Goal: Task Accomplishment & Management: Manage account settings

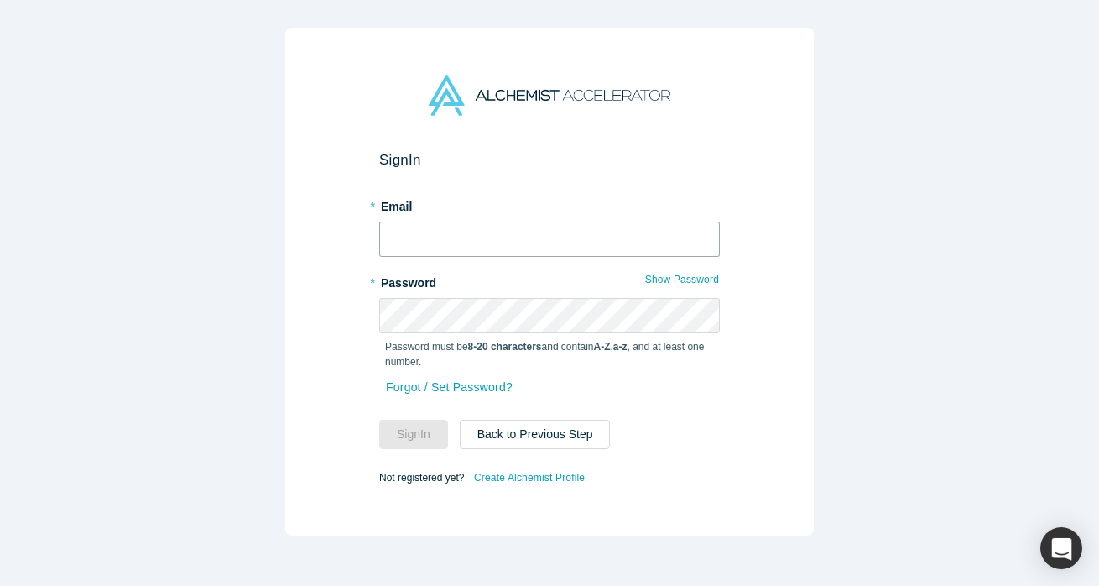
click at [410, 233] on input "text" at bounding box center [549, 239] width 341 height 35
type input "[PERSON_NAME][EMAIL_ADDRESS][PERSON_NAME][DOMAIN_NAME]"
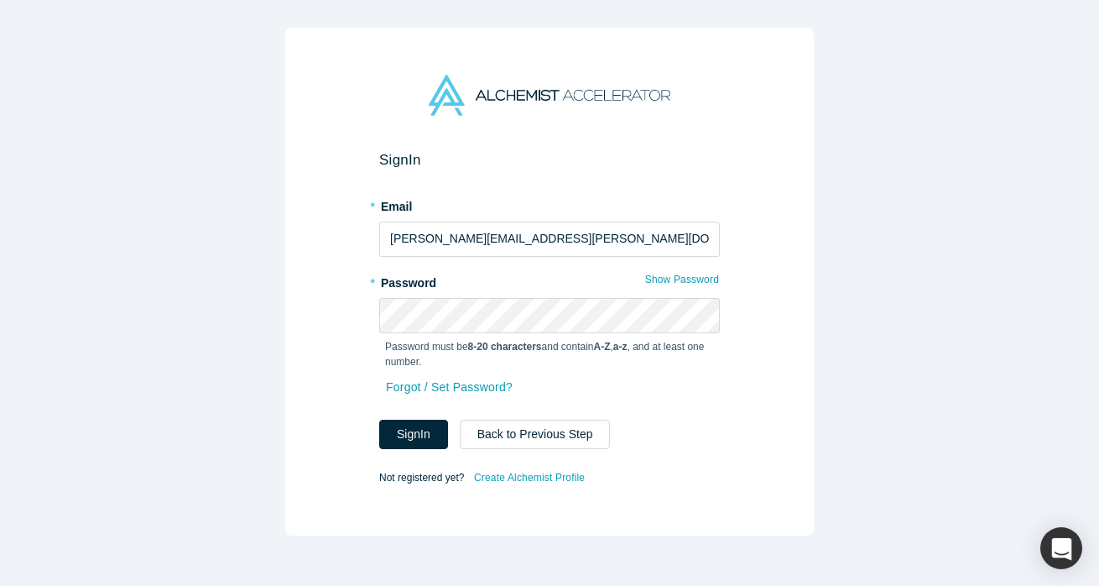
click at [620, 462] on form "Sign In * Email [PERSON_NAME][EMAIL_ADDRESS][PERSON_NAME][DOMAIN_NAME] * Passwo…" at bounding box center [549, 319] width 341 height 337
click at [410, 432] on button "Sign In" at bounding box center [413, 434] width 69 height 29
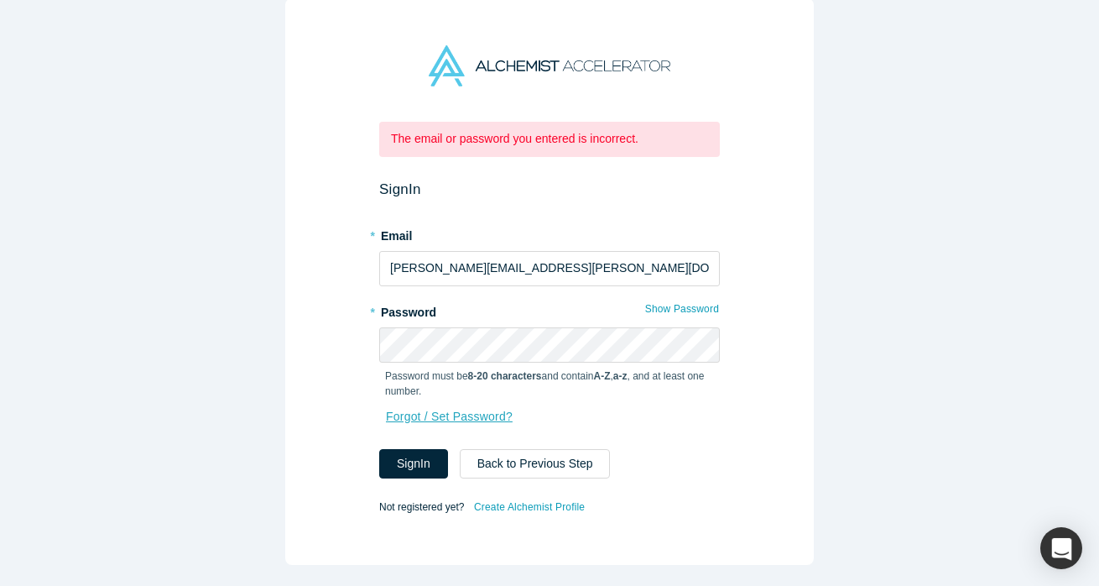
click at [465, 414] on link "Forgot / Set Password?" at bounding box center [449, 416] width 128 height 29
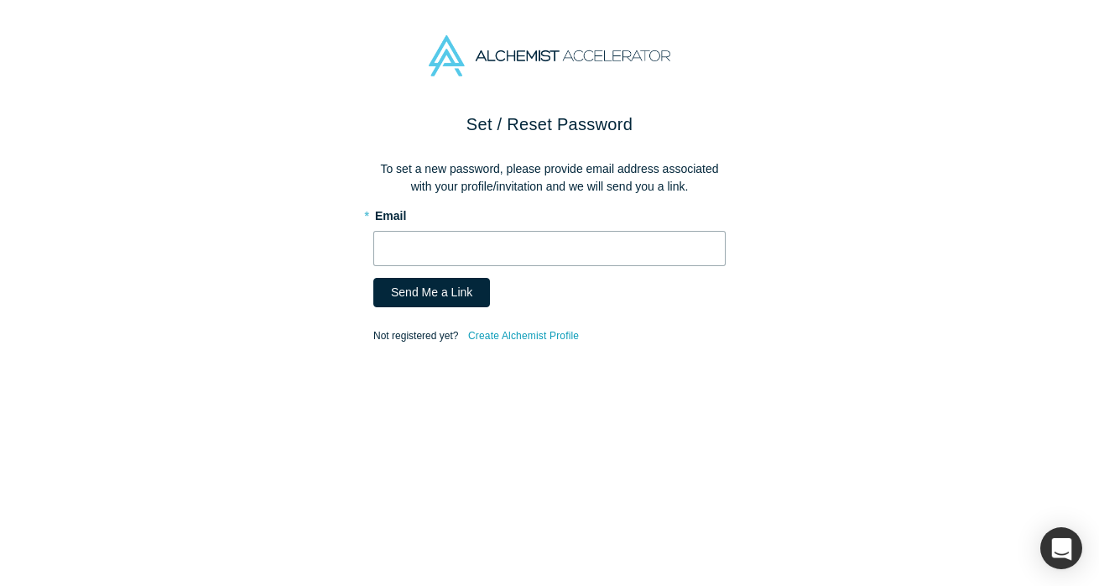
click at [393, 251] on input "text" at bounding box center [549, 248] width 352 height 35
type input "[PERSON_NAME][EMAIL_ADDRESS][PERSON_NAME][DOMAIN_NAME]"
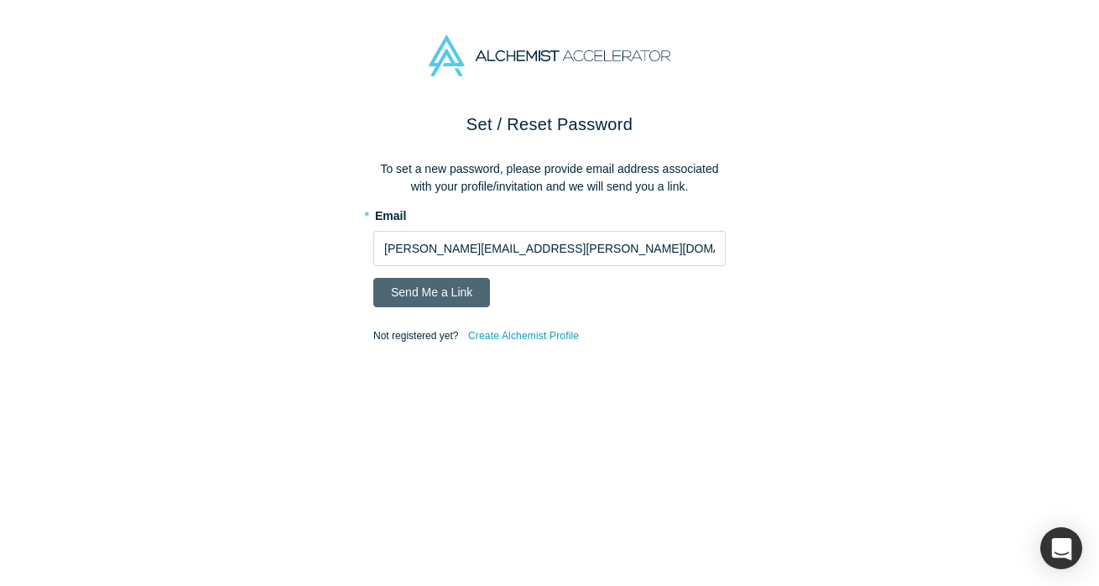
click at [403, 289] on button "Send Me a Link" at bounding box center [431, 292] width 117 height 29
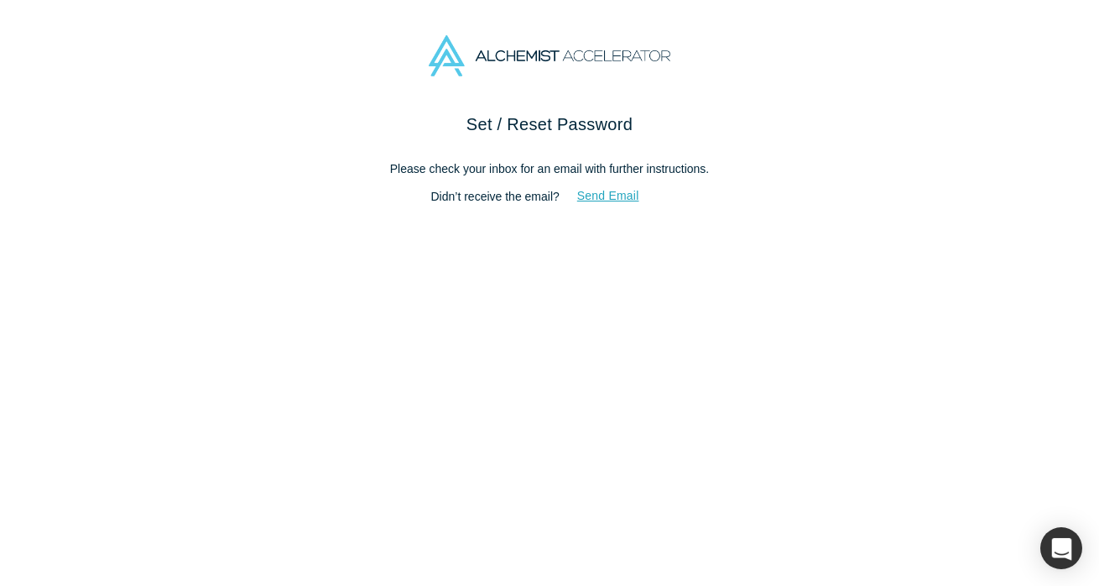
click at [611, 192] on button "Send Email" at bounding box center [608, 195] width 97 height 29
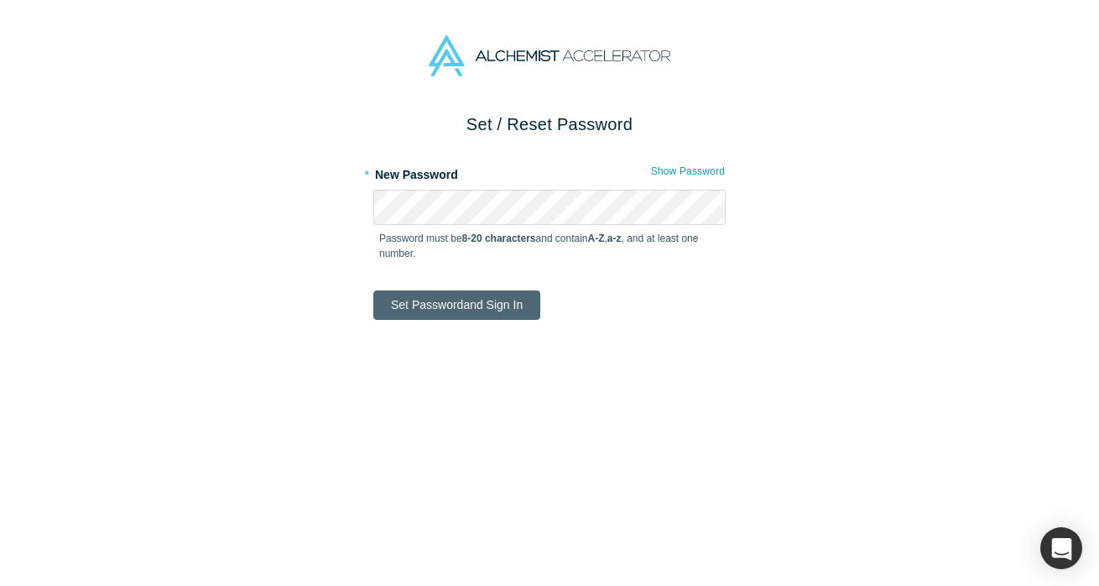
click at [455, 306] on button "Set Password and Sign In" at bounding box center [456, 304] width 167 height 29
